Goal: Transaction & Acquisition: Purchase product/service

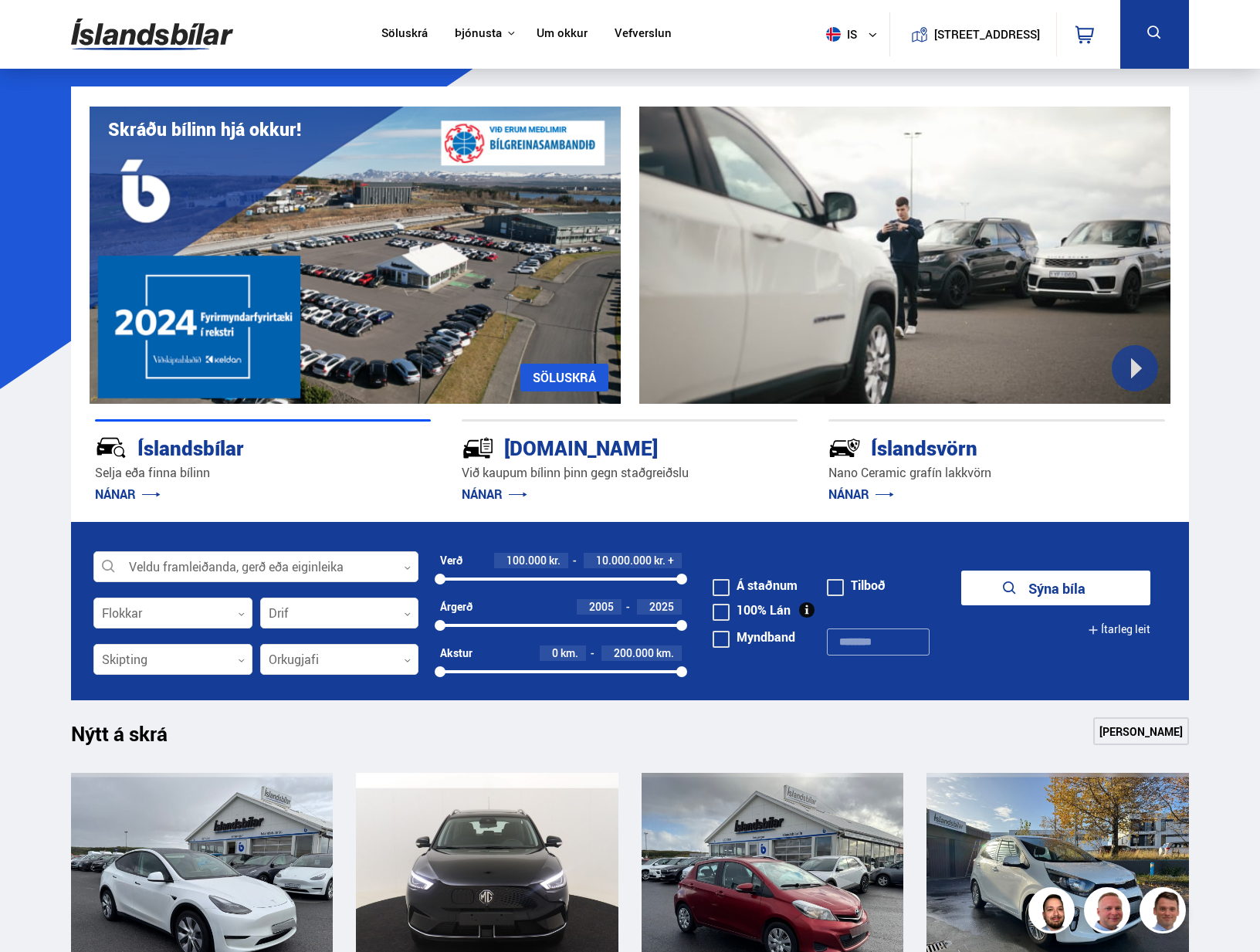
click at [212, 562] on div at bounding box center [256, 568] width 325 height 31
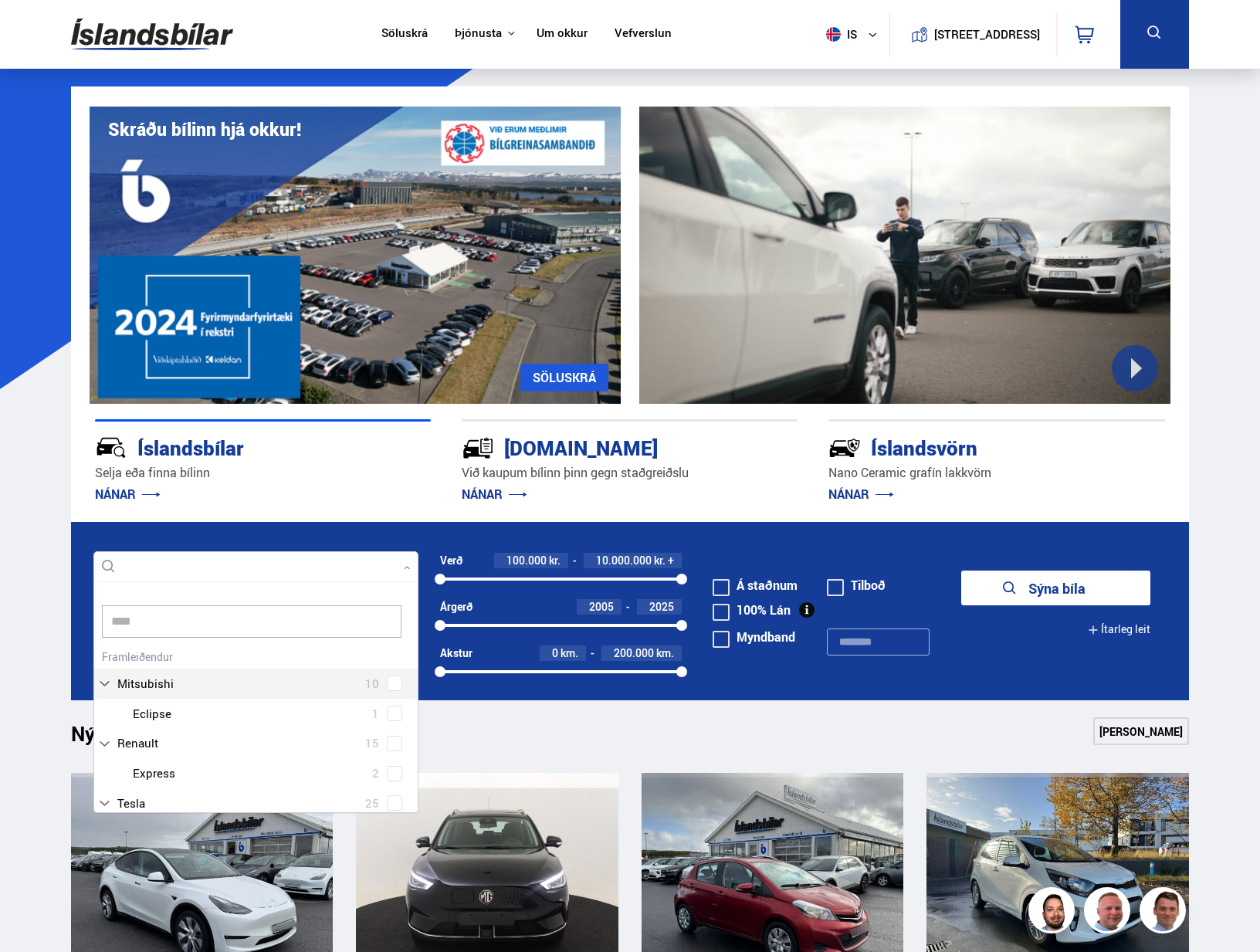
scroll to position [14, 0]
type input "*****"
click at [147, 792] on div at bounding box center [271, 788] width 285 height 22
click at [391, 789] on div "Tesla Model 3 13 Tesla Model S 1 Tesla Model X 5 Tesla Model Y 6" at bounding box center [256, 743] width 323 height 119
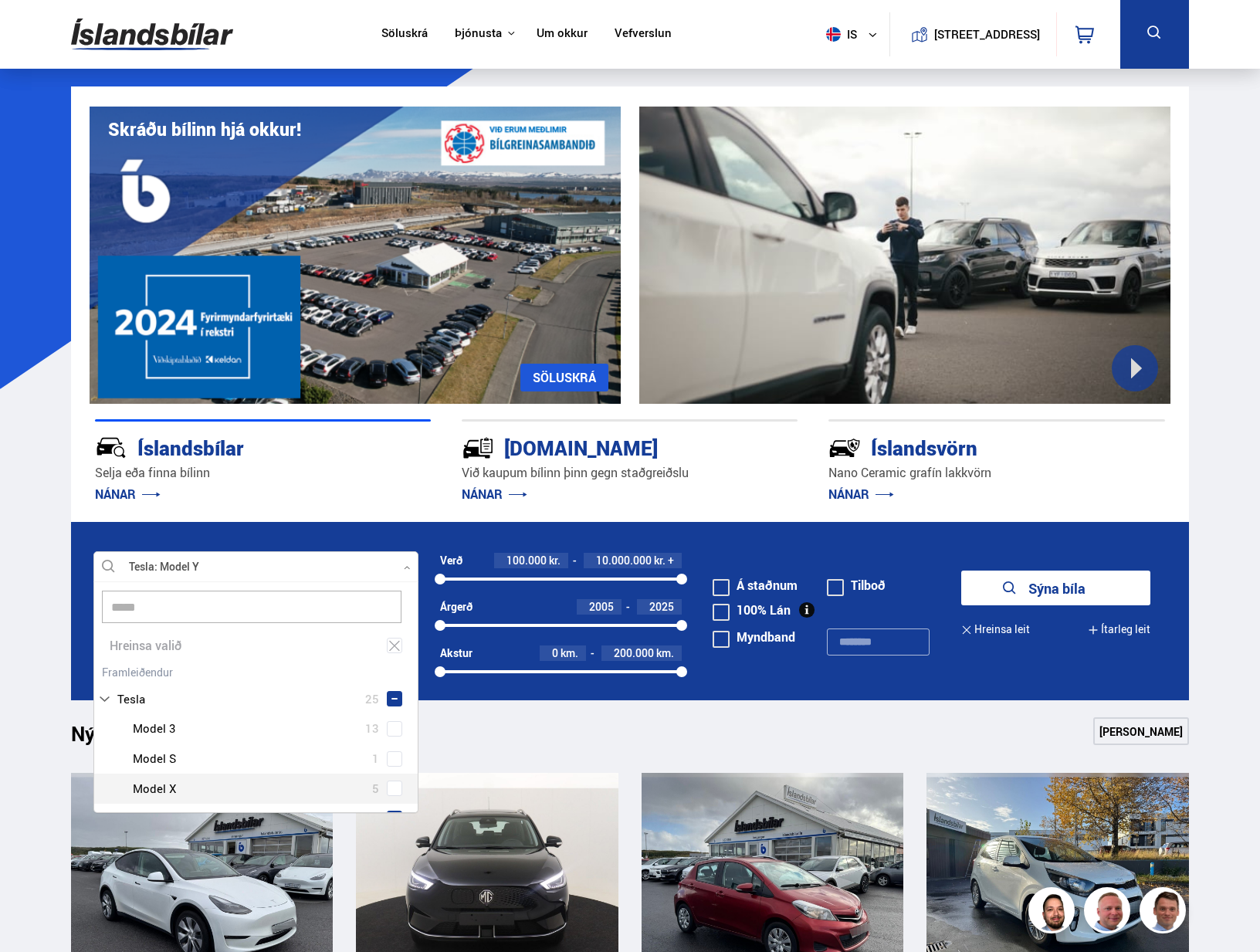
scroll to position [0, 0]
click at [1045, 590] on button "Sýna bíla" at bounding box center [1056, 588] width 189 height 34
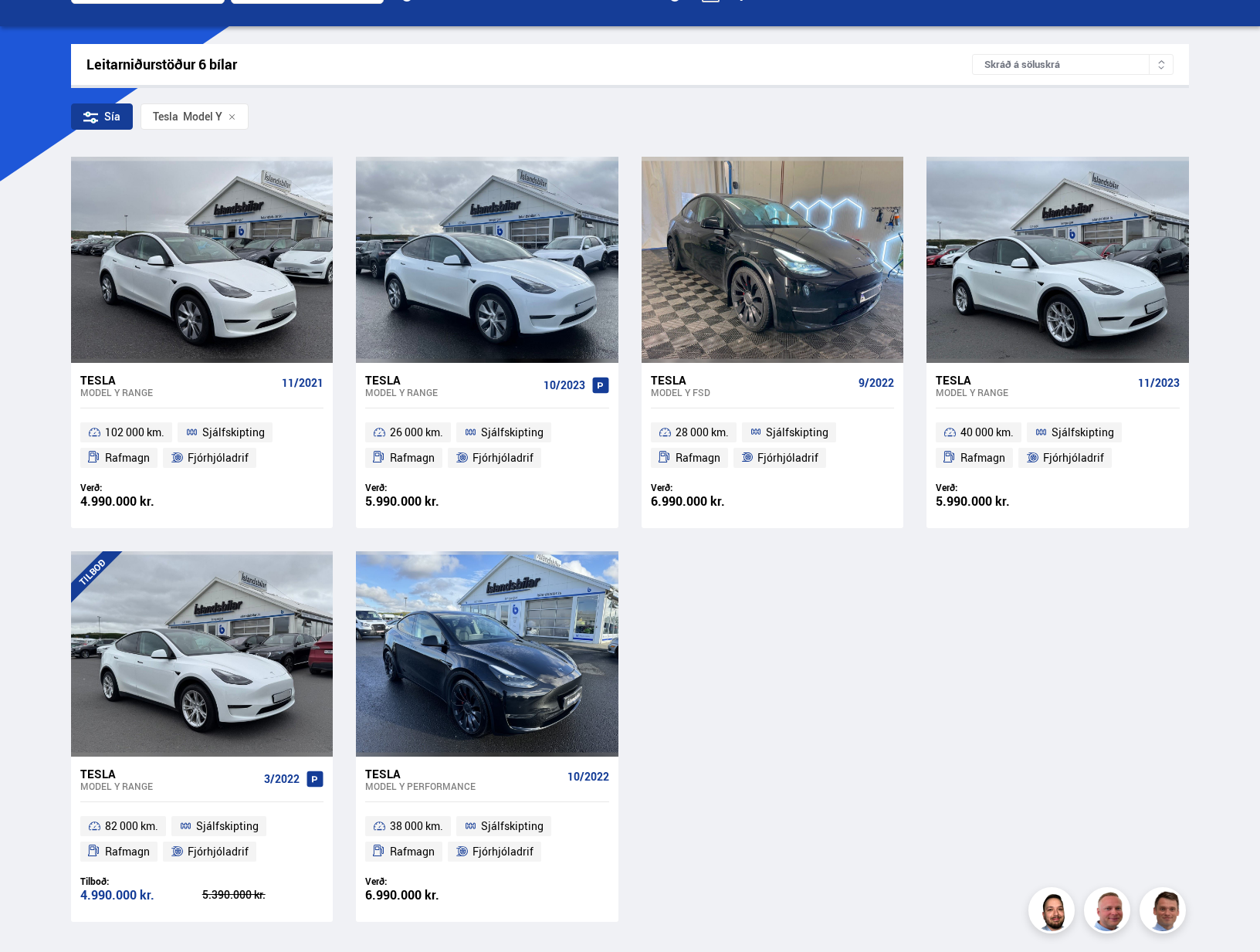
scroll to position [210, 0]
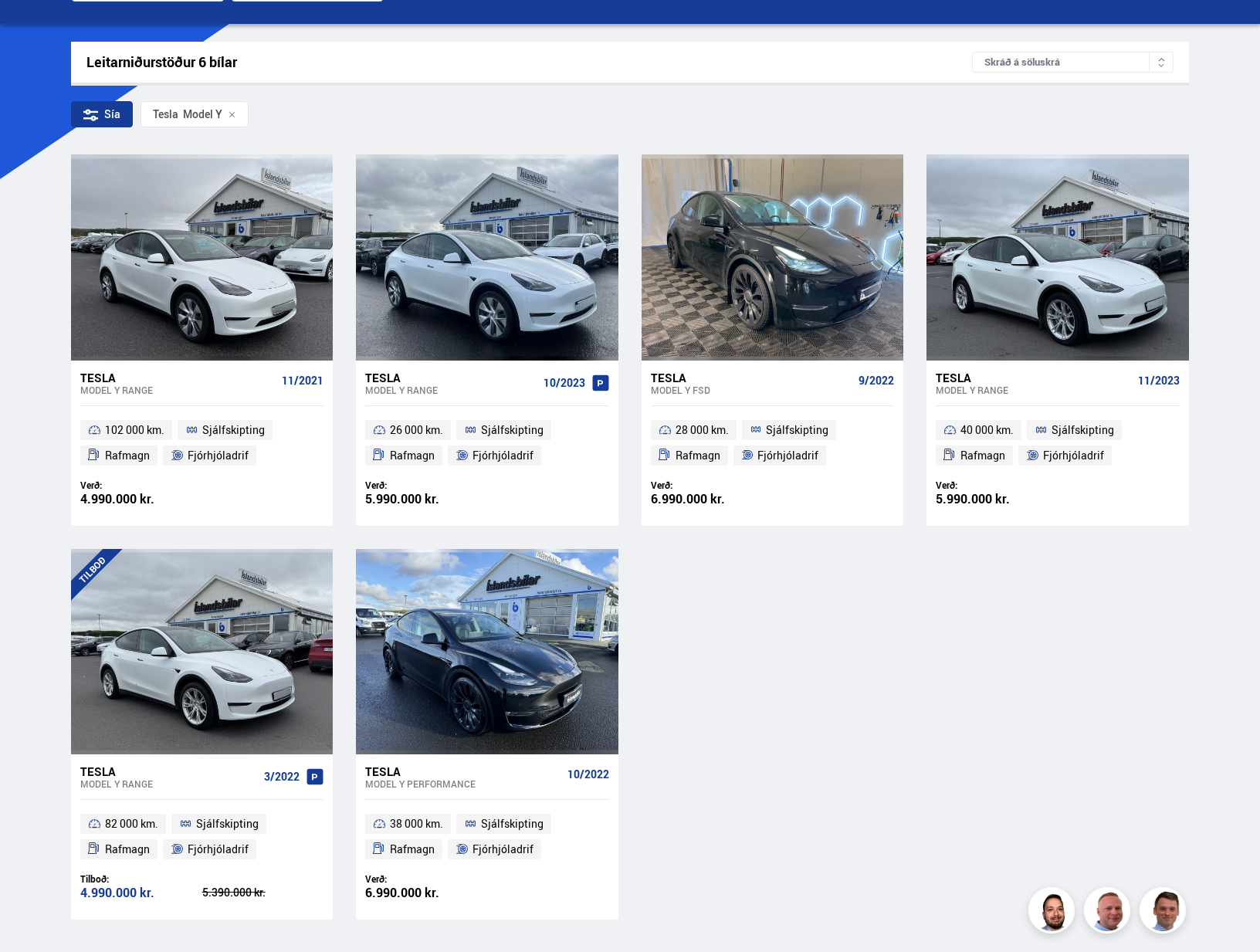
click at [876, 606] on div "Tesla Model Y RANGE 11/2021 102 000 km. Sjálfskipting Rafmagn Fjórhjóladrif Ver…" at bounding box center [630, 536] width 1118 height 764
